Goal: Task Accomplishment & Management: Manage account settings

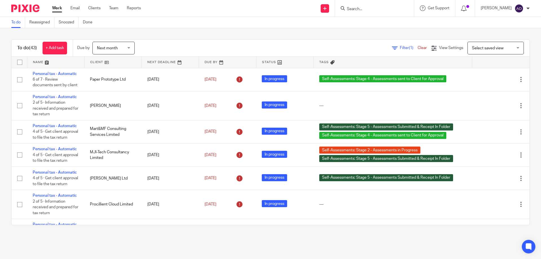
click at [400, 48] on span "Filter (1)" at bounding box center [409, 48] width 18 height 4
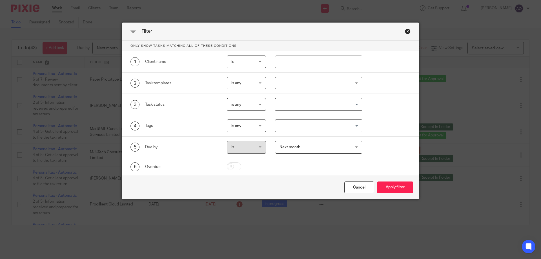
click at [353, 148] on div "Next month Next month" at bounding box center [319, 147] width 88 height 13
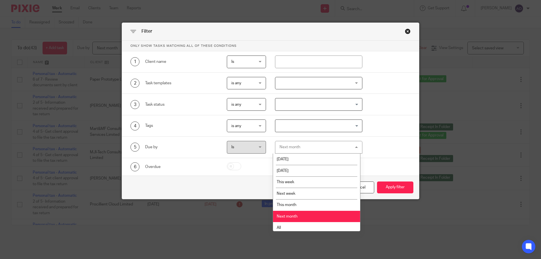
click at [353, 148] on div "Next month Next month" at bounding box center [319, 147] width 88 height 13
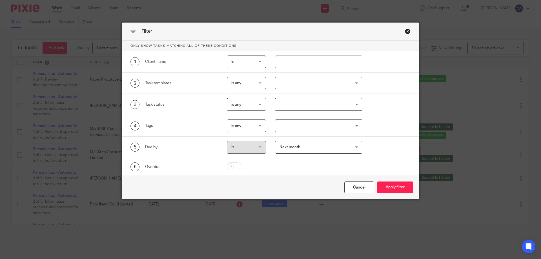
click at [349, 84] on div at bounding box center [319, 83] width 88 height 13
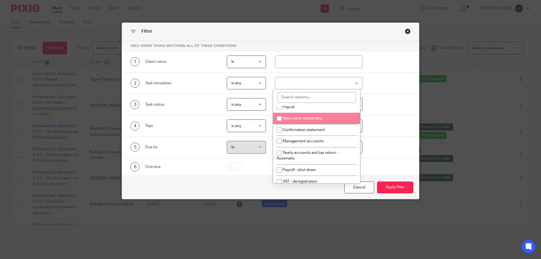
scroll to position [56, 0]
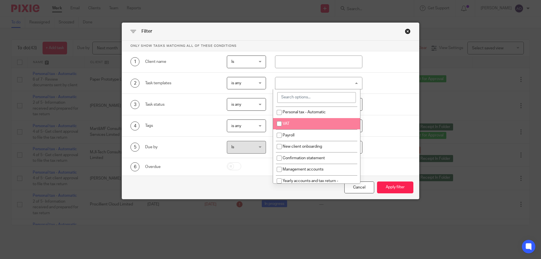
click at [279, 123] on input "checkbox" at bounding box center [279, 123] width 11 height 11
checkbox input "true"
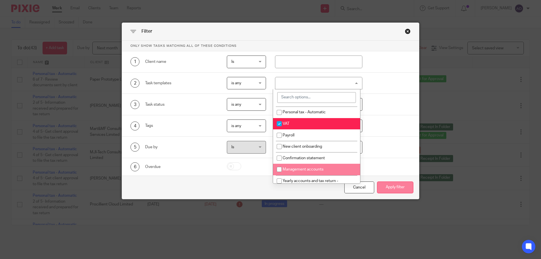
click at [387, 184] on button "Apply filter" at bounding box center [395, 187] width 36 height 12
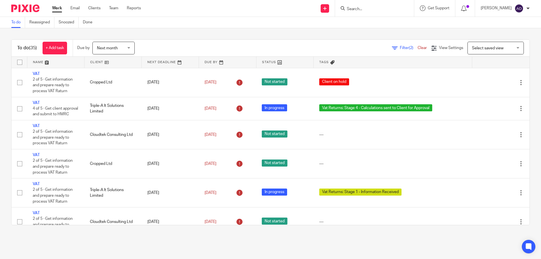
click at [108, 62] on link at bounding box center [112, 62] width 57 height 11
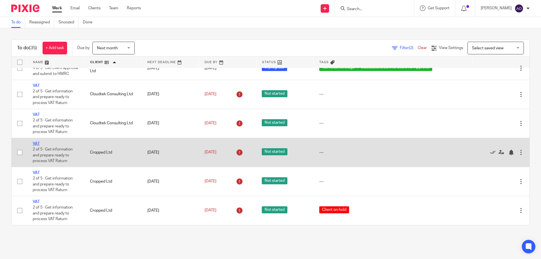
scroll to position [225, 0]
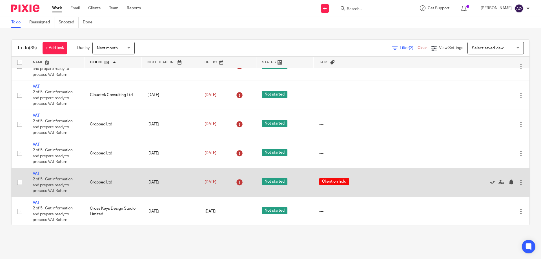
click at [518, 181] on div at bounding box center [521, 182] width 6 height 6
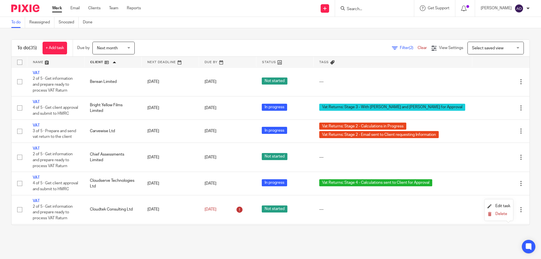
scroll to position [0, 0]
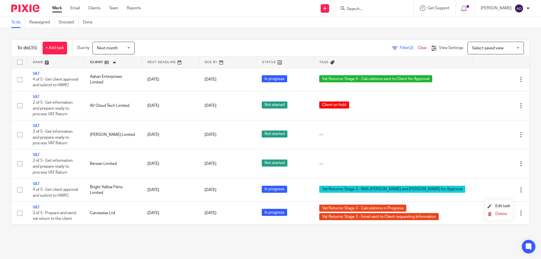
click at [183, 61] on link at bounding box center [170, 62] width 57 height 11
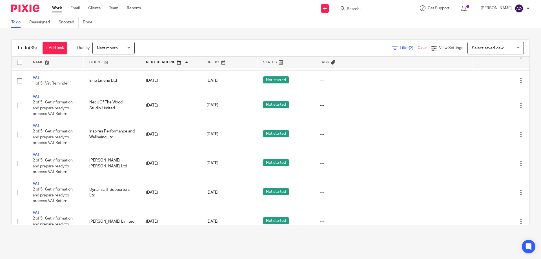
scroll to position [166, 0]
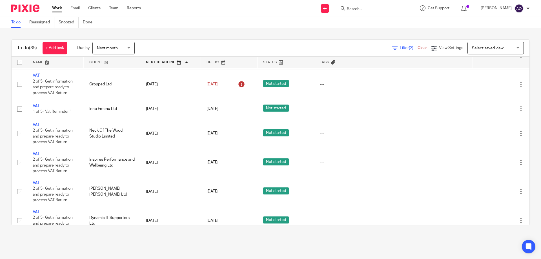
click at [170, 31] on div "To do (35) + Add task Due by Next month Next month [DATE] [DATE] This week Next…" at bounding box center [270, 132] width 541 height 208
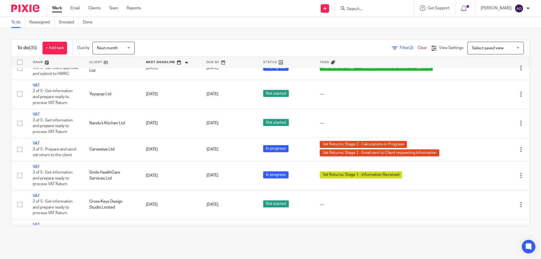
scroll to position [448, 0]
